Goal: Information Seeking & Learning: Learn about a topic

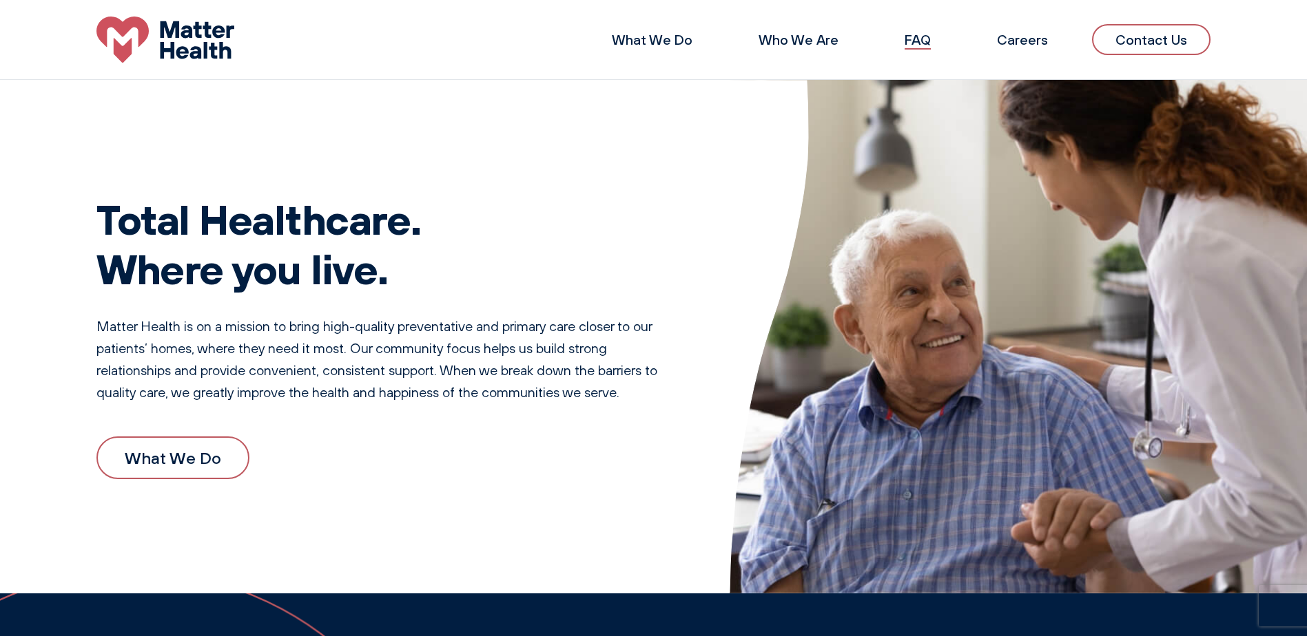
click at [922, 34] on link "FAQ" at bounding box center [917, 39] width 26 height 17
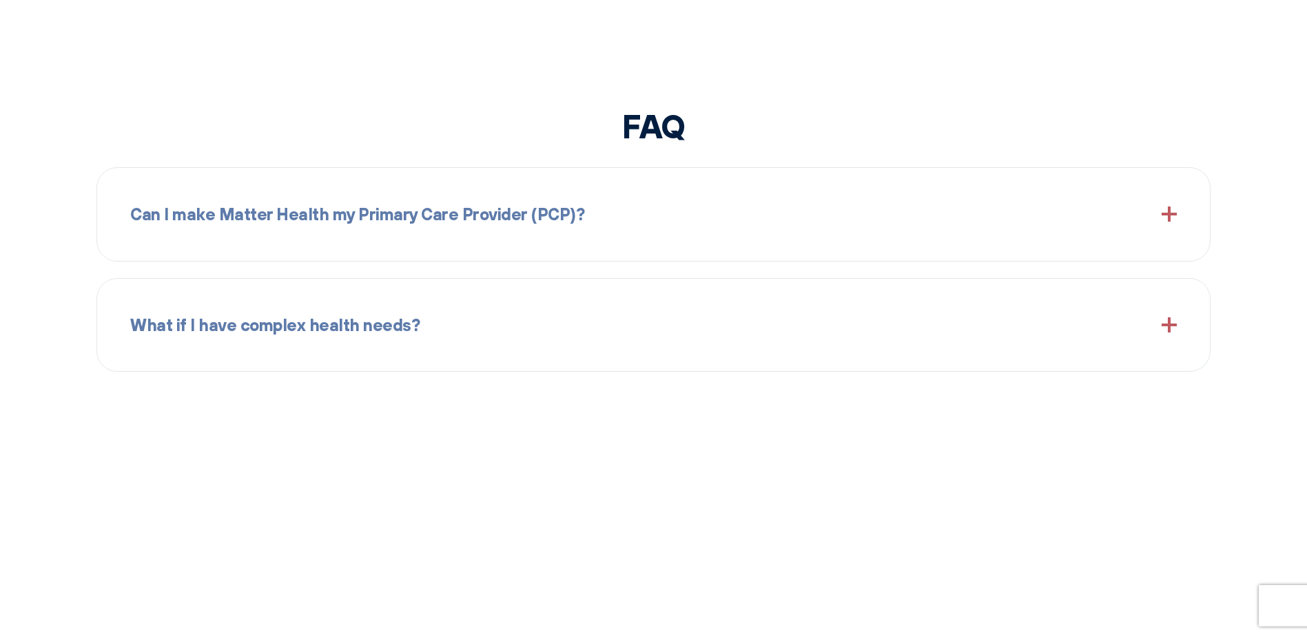
scroll to position [1626, 0]
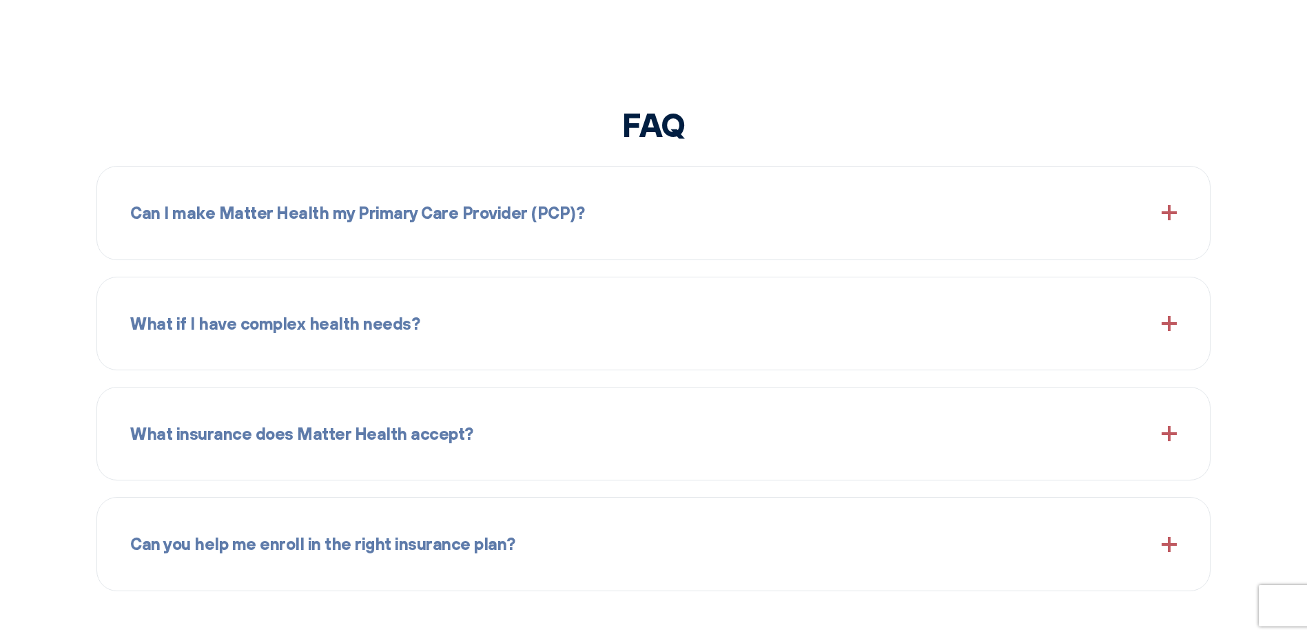
click at [1167, 434] on span at bounding box center [1168, 433] width 15 height 15
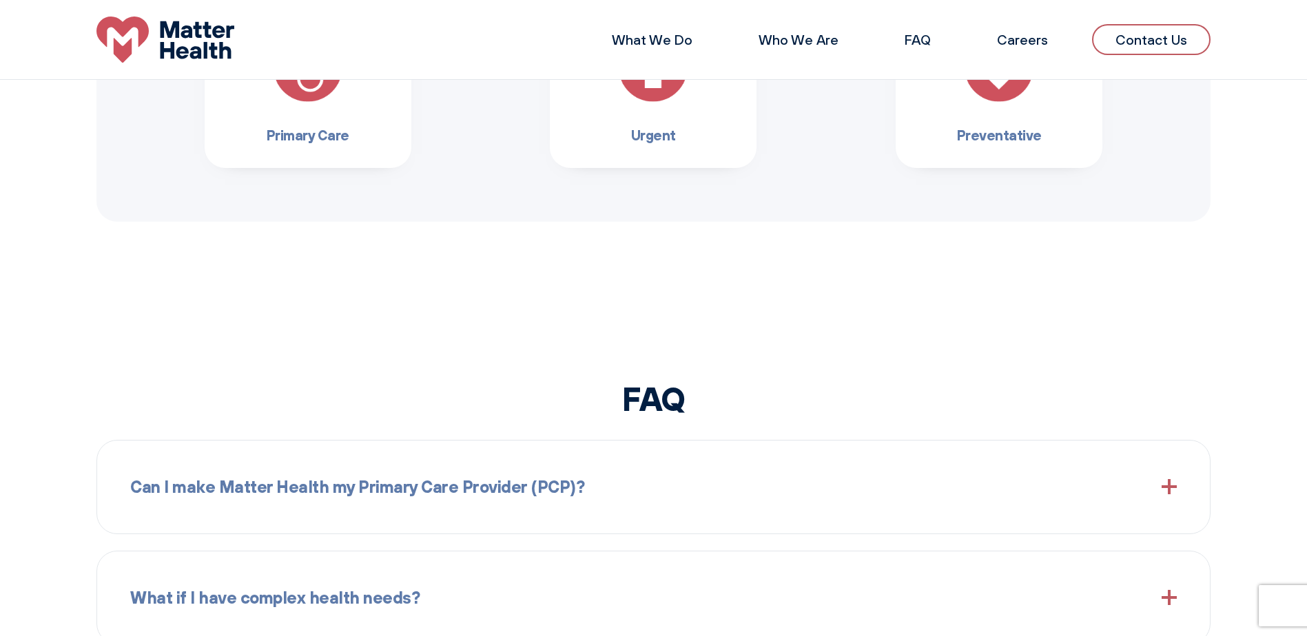
scroll to position [1351, 0]
click at [1169, 486] on span at bounding box center [1168, 488] width 15 height 15
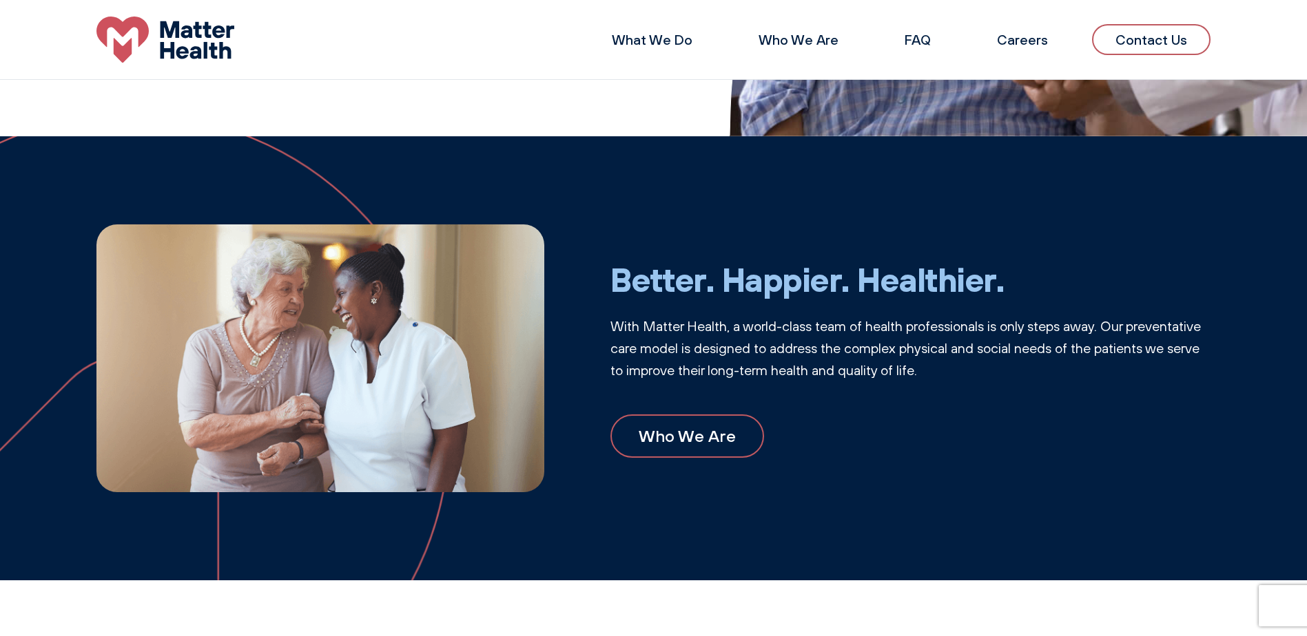
scroll to position [455, 0]
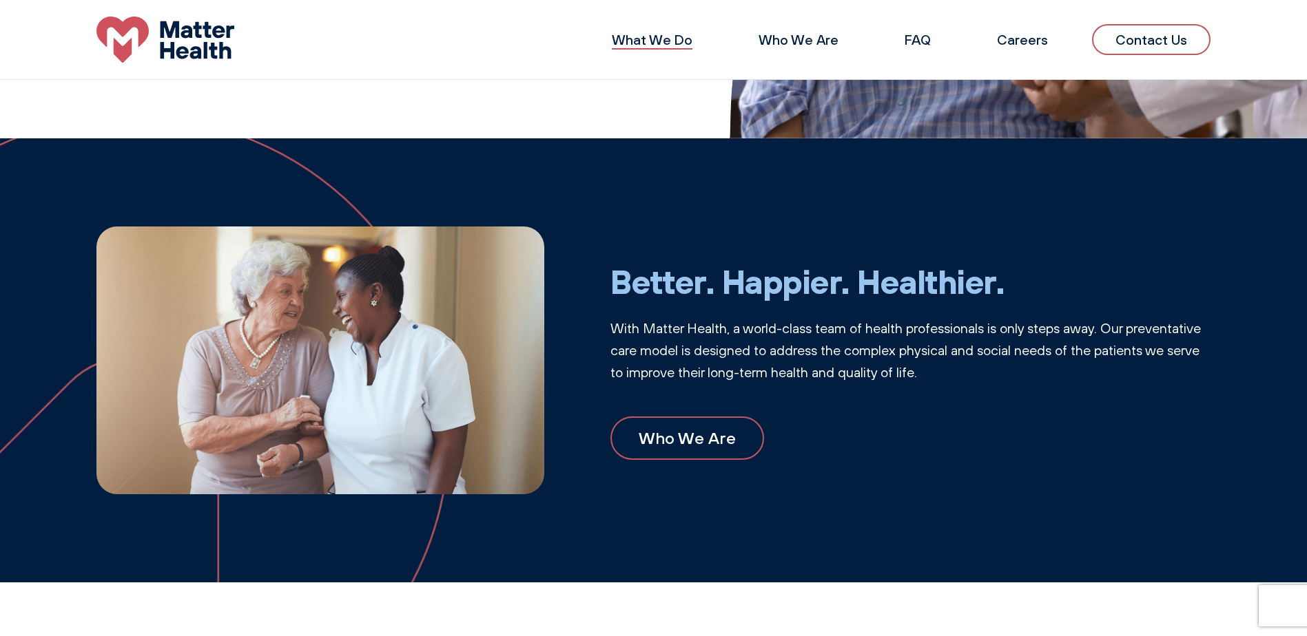
click at [660, 40] on link "What We Do" at bounding box center [652, 39] width 81 height 17
